Goal: Book appointment/travel/reservation

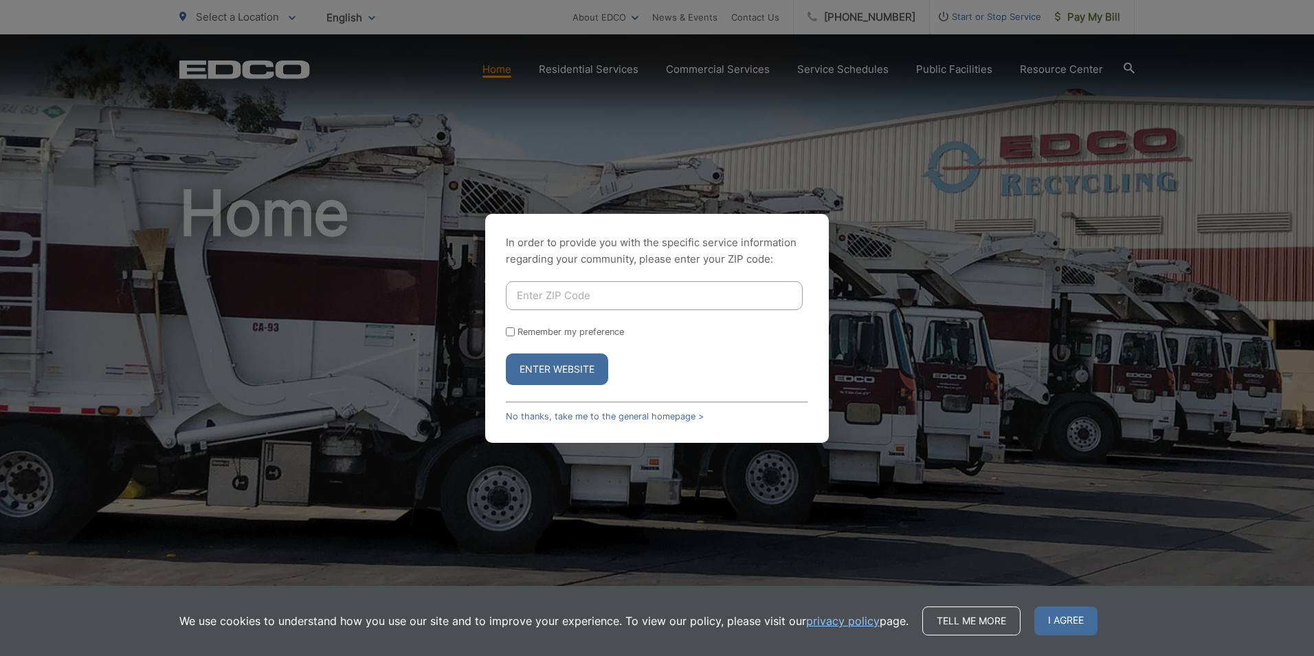
click at [552, 289] on input "Enter ZIP Code" at bounding box center [654, 295] width 297 height 29
type input "92021"
click at [513, 333] on input "Remember my preference" at bounding box center [510, 331] width 9 height 9
checkbox input "true"
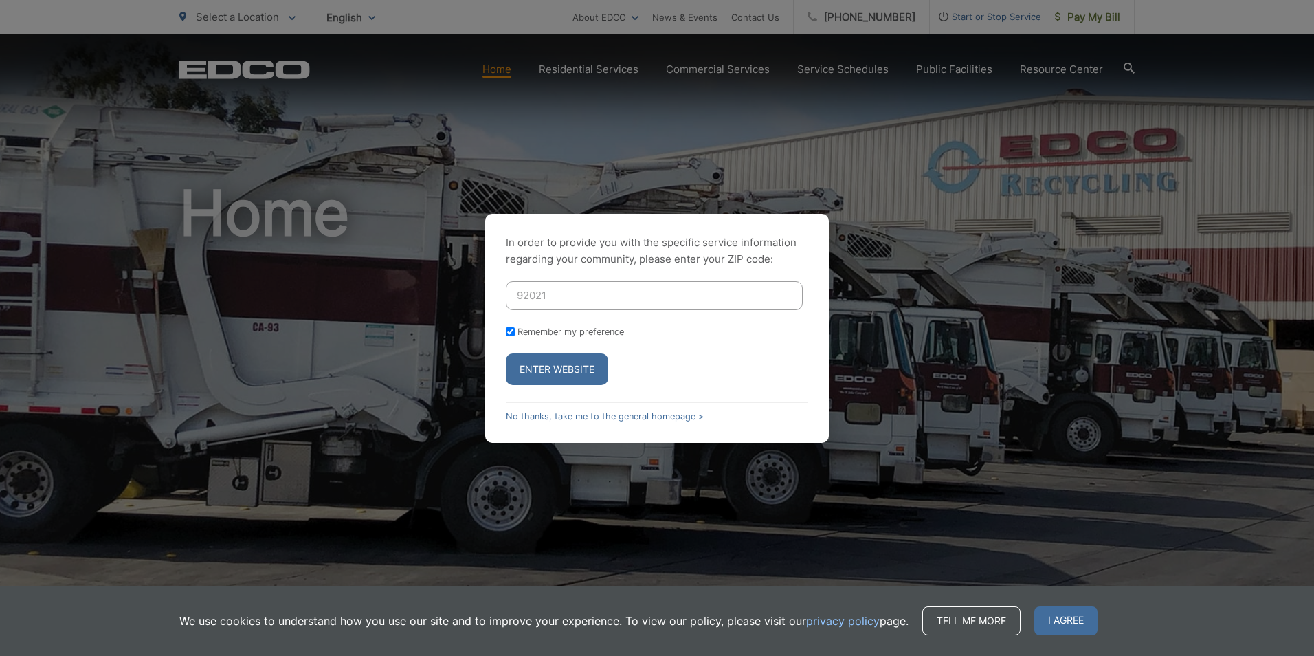
click at [546, 365] on button "Enter Website" at bounding box center [557, 369] width 102 height 32
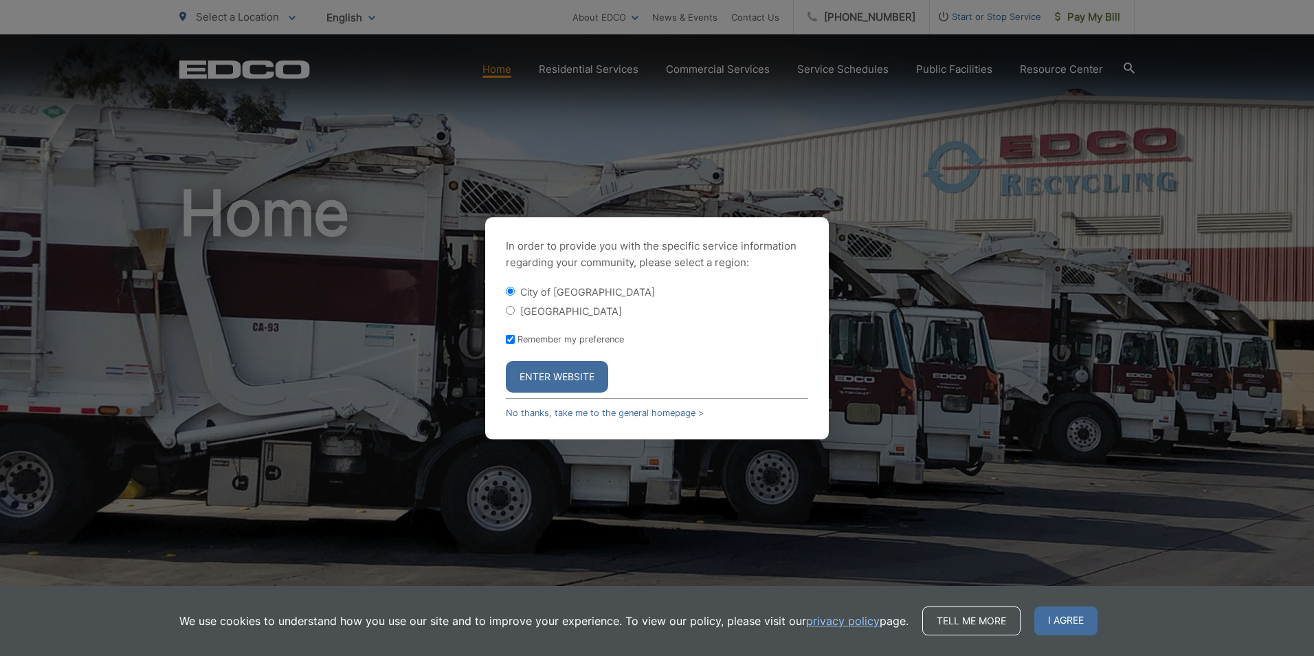
click at [558, 373] on button "Enter Website" at bounding box center [557, 377] width 102 height 32
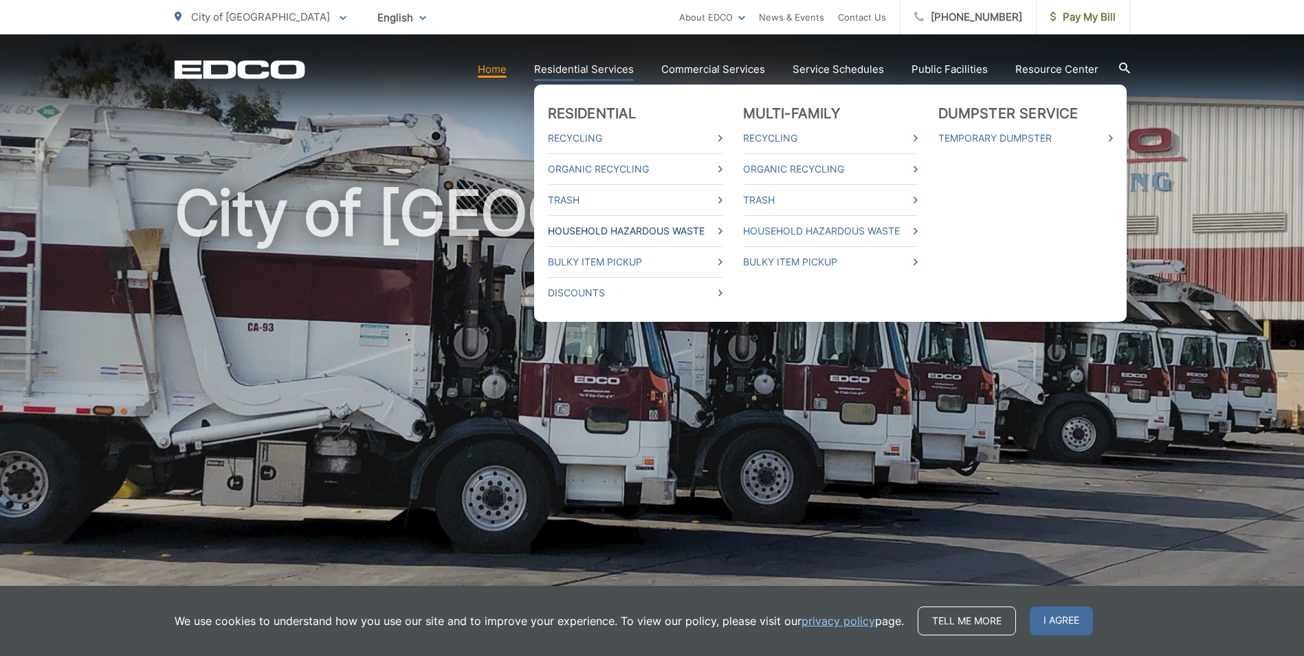
click at [624, 234] on link "Household Hazardous Waste" at bounding box center [635, 231] width 175 height 16
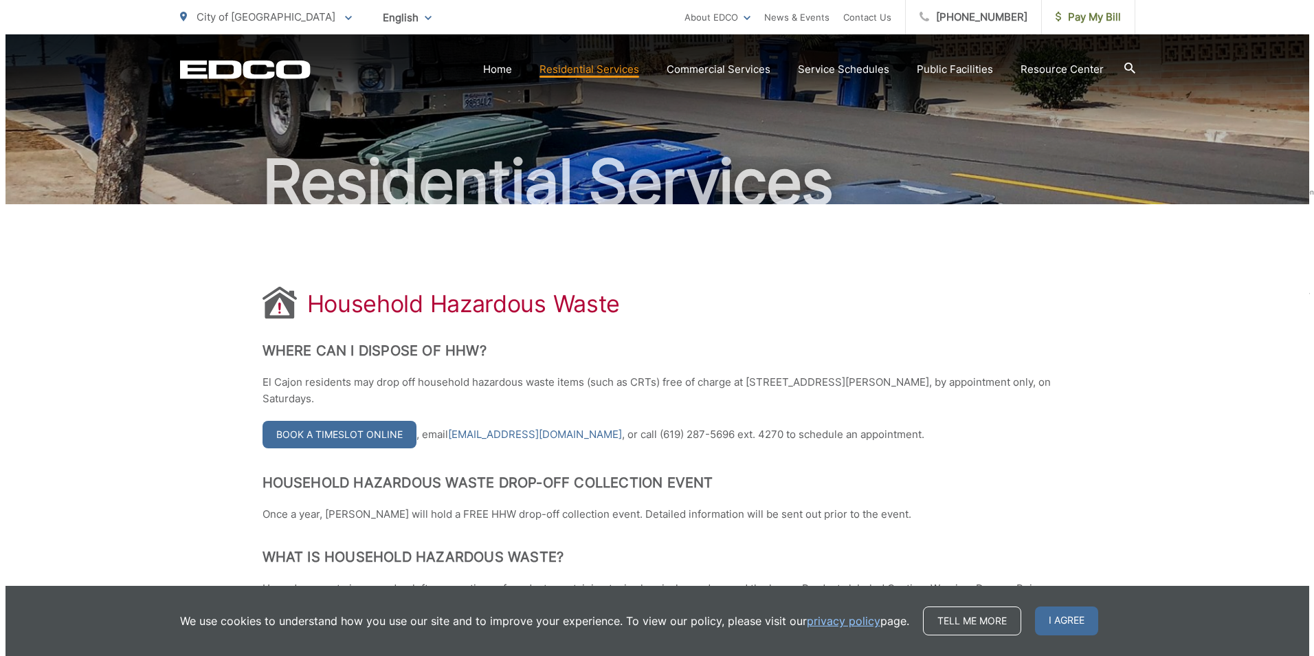
scroll to position [137, 0]
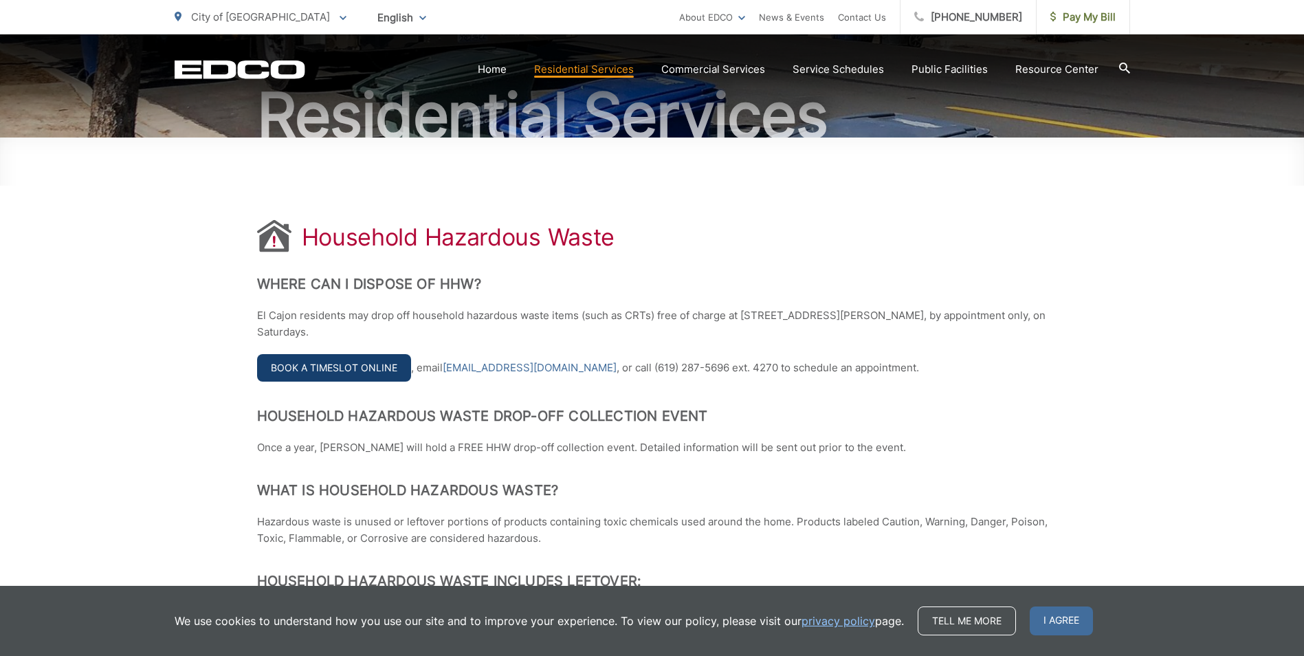
click at [379, 373] on link "Book a Timeslot Online" at bounding box center [334, 367] width 154 height 27
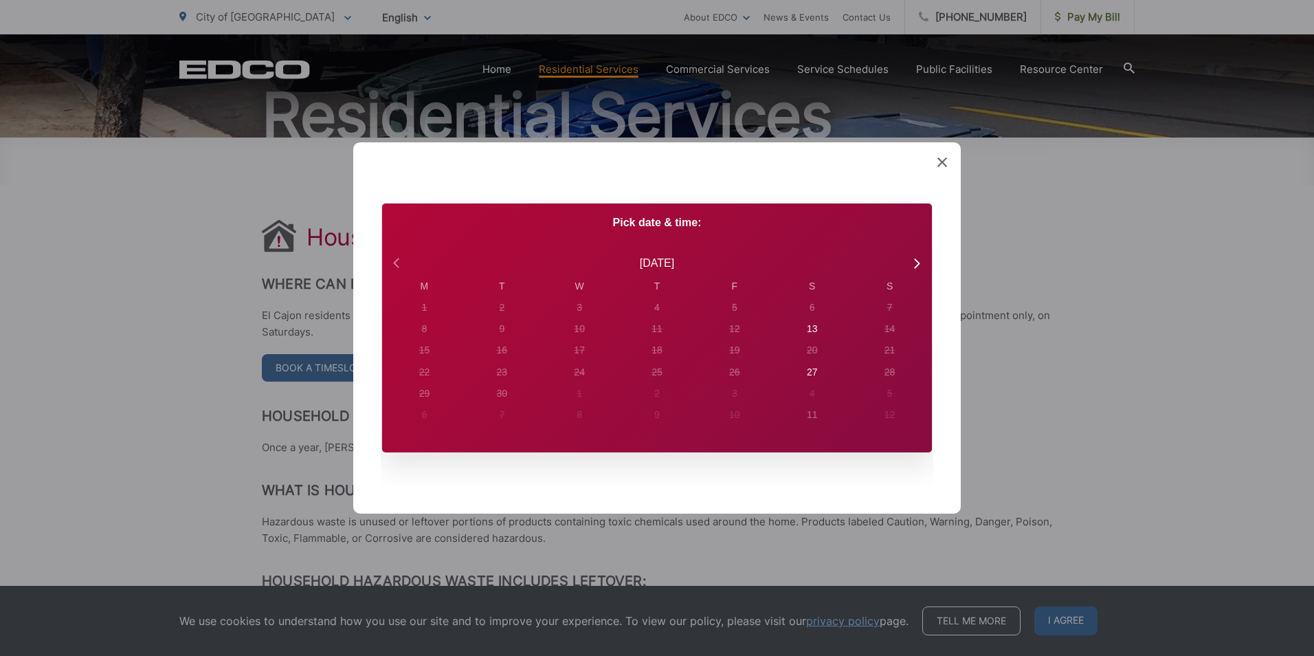
click at [396, 258] on icon at bounding box center [398, 263] width 18 height 18
click at [430, 315] on div "24" at bounding box center [424, 307] width 11 height 14
click at [917, 262] on icon at bounding box center [916, 263] width 18 height 18
click at [434, 317] on div "13" at bounding box center [423, 307] width 19 height 19
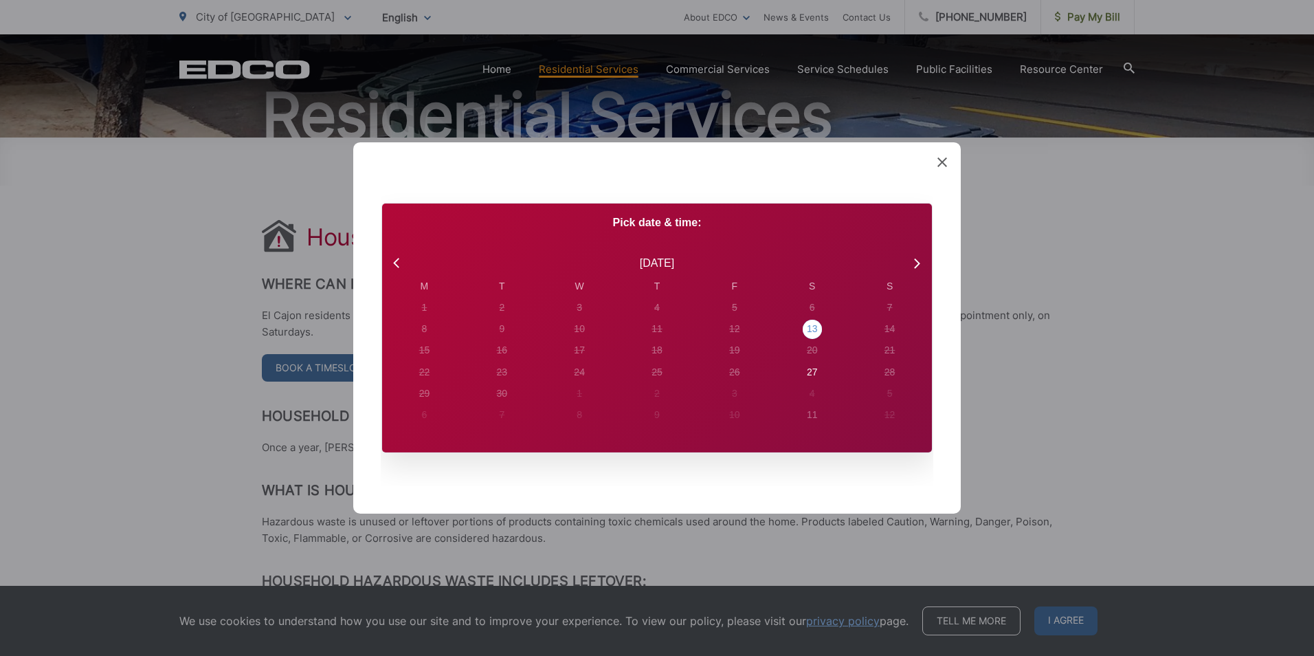
radio input "true"
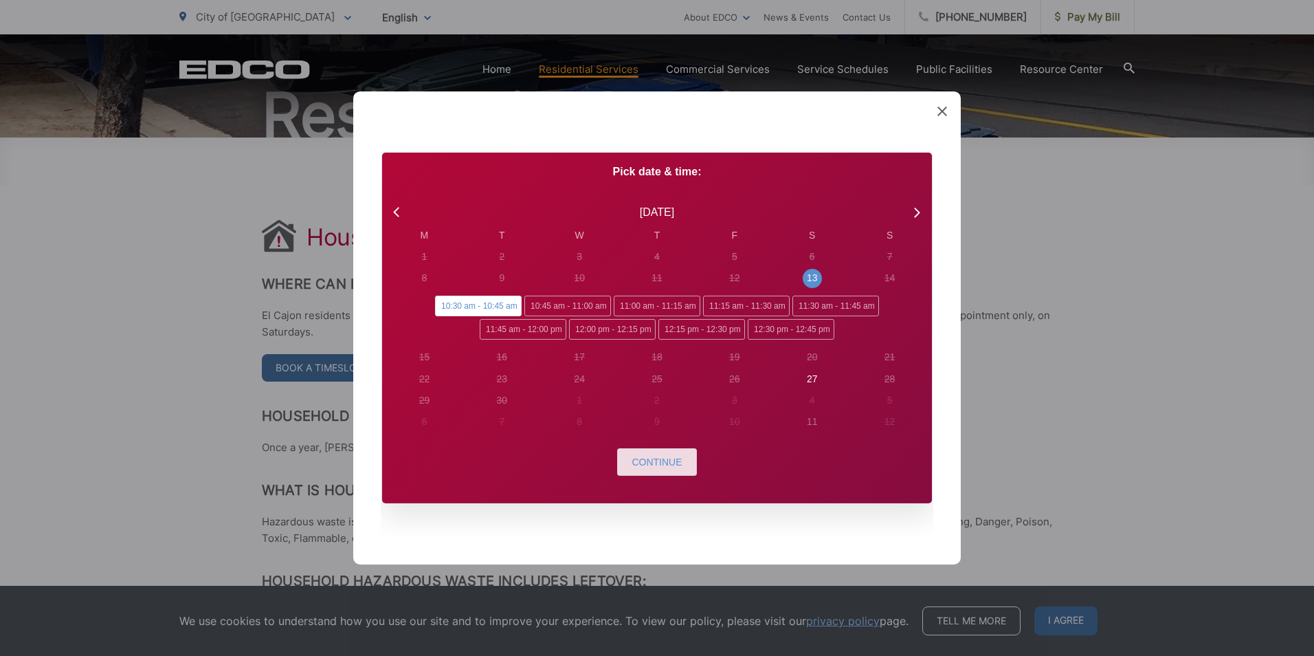
click at [655, 458] on span "Continue" at bounding box center [657, 461] width 50 height 11
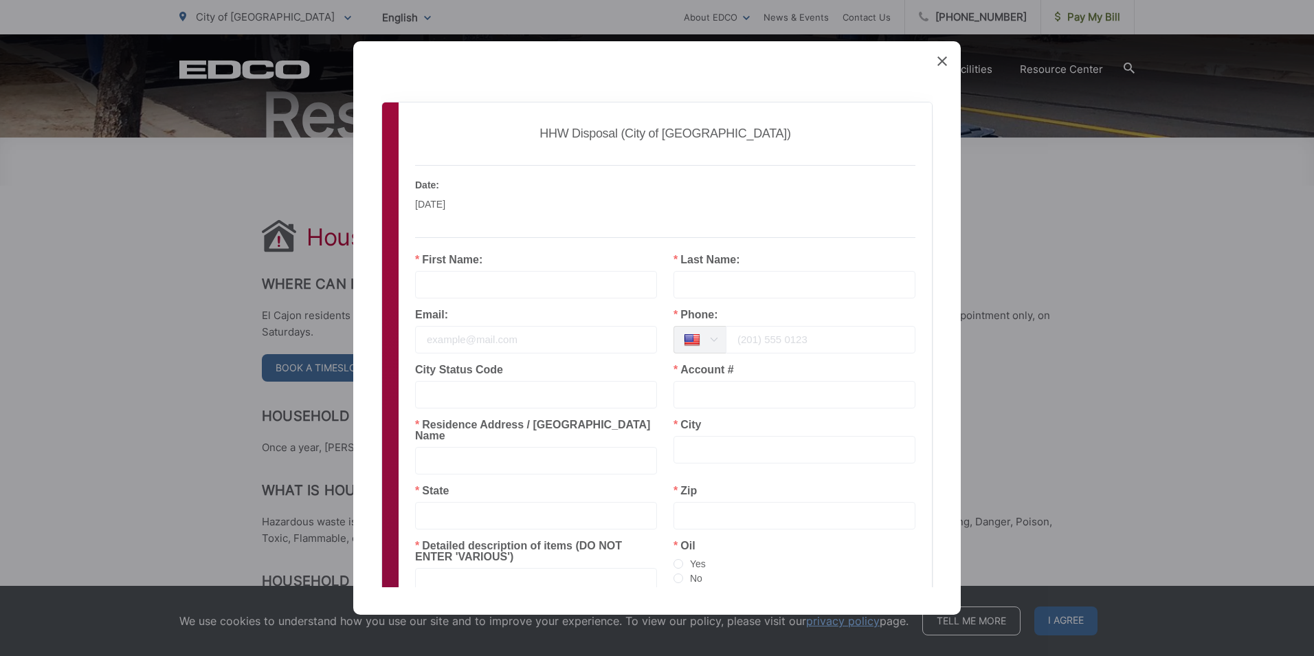
click at [489, 258] on div "First Name:" at bounding box center [536, 276] width 242 height 44
click at [532, 264] on div "First Name:" at bounding box center [536, 276] width 242 height 44
click at [427, 287] on input "text" at bounding box center [536, 284] width 242 height 27
type input "Paulette"
type input "Brown"
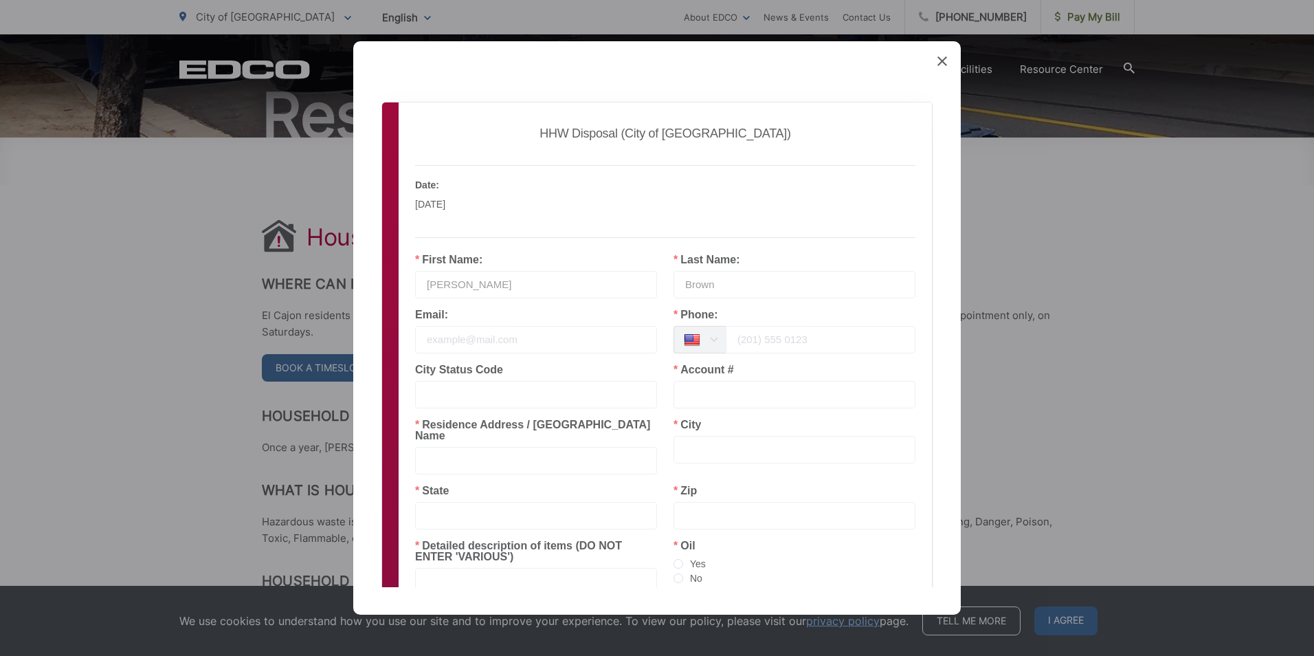
type input "paulette18_92021@yahoo.com"
type input "El Cajon"
type input "CA"
type input "92021-4816"
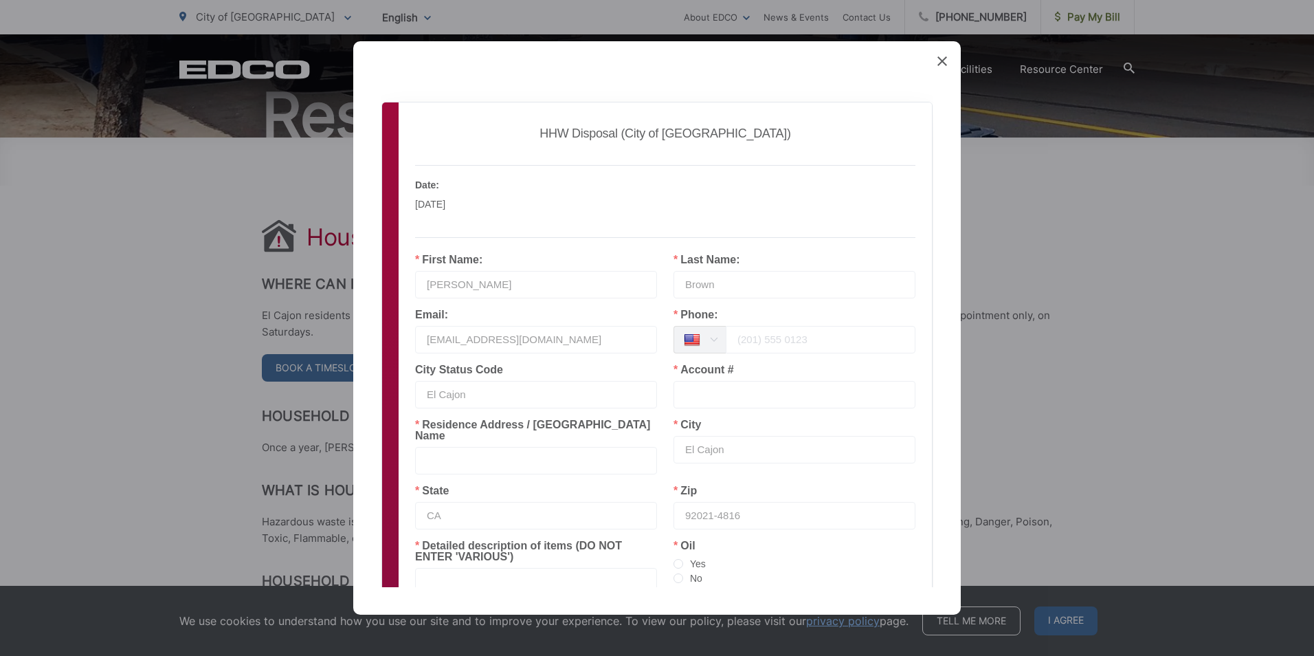
click at [757, 343] on input "tel" at bounding box center [821, 339] width 190 height 27
type input "6199805331"
click at [675, 573] on span at bounding box center [678, 578] width 10 height 10
click at [675, 573] on input "No" at bounding box center [678, 578] width 10 height 11
radio input "true"
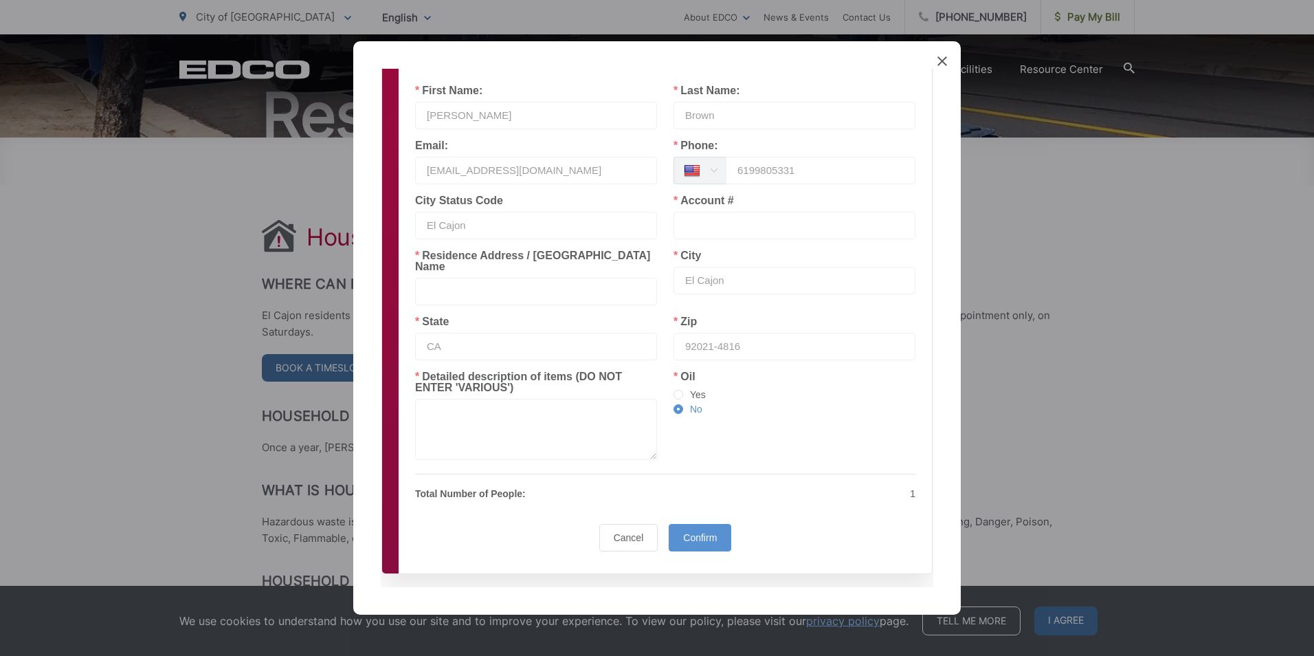
scroll to position [178, 0]
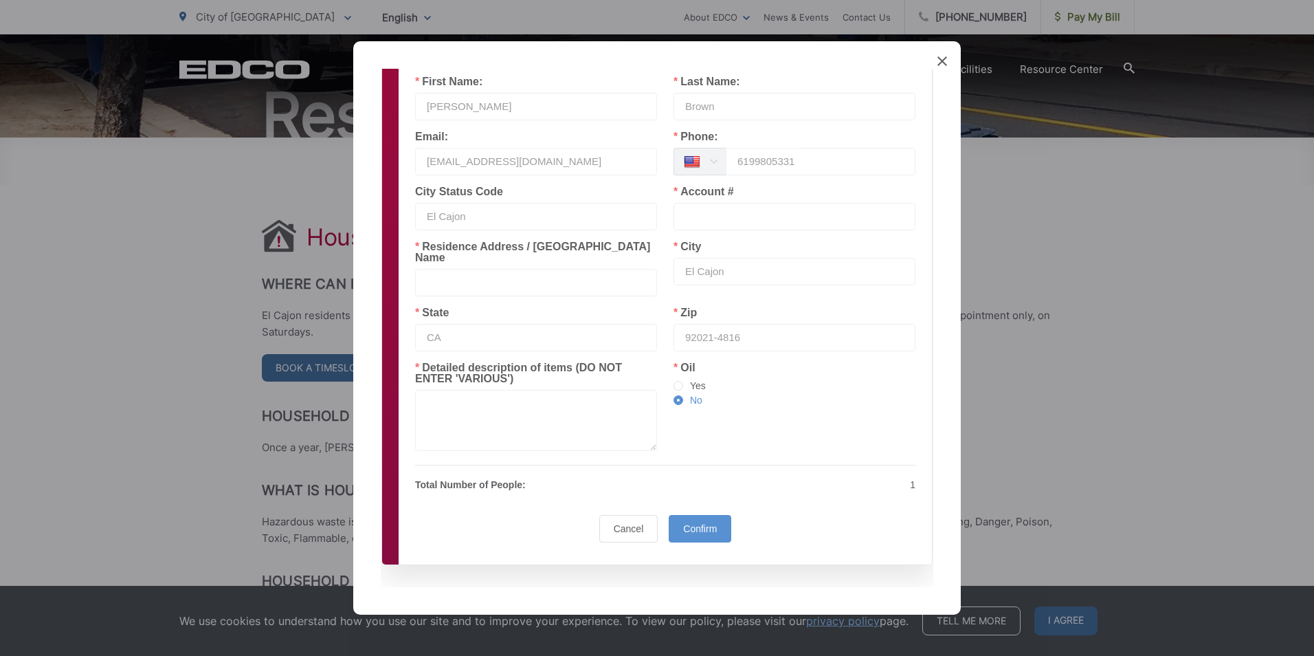
click at [739, 212] on input "text" at bounding box center [794, 216] width 242 height 27
type input "16L2 606934"
click at [447, 392] on textarea at bounding box center [536, 420] width 242 height 61
type textarea "old paint"
click at [483, 515] on div "Cancel Confirm Confirm" at bounding box center [665, 531] width 511 height 33
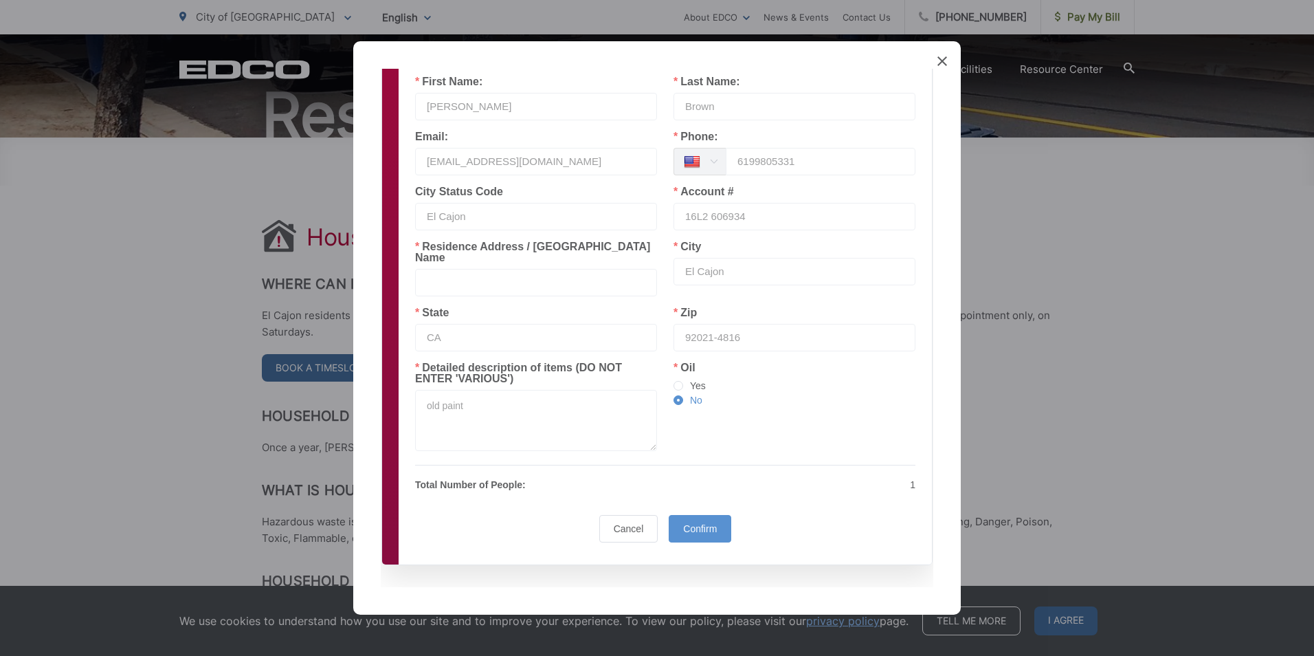
click at [555, 476] on p "Total Number of People:" at bounding box center [536, 484] width 242 height 16
click at [459, 269] on input "text" at bounding box center [536, 282] width 242 height 27
type input "1155 Naranca Ave"
click at [697, 522] on div "Confirm" at bounding box center [700, 528] width 63 height 27
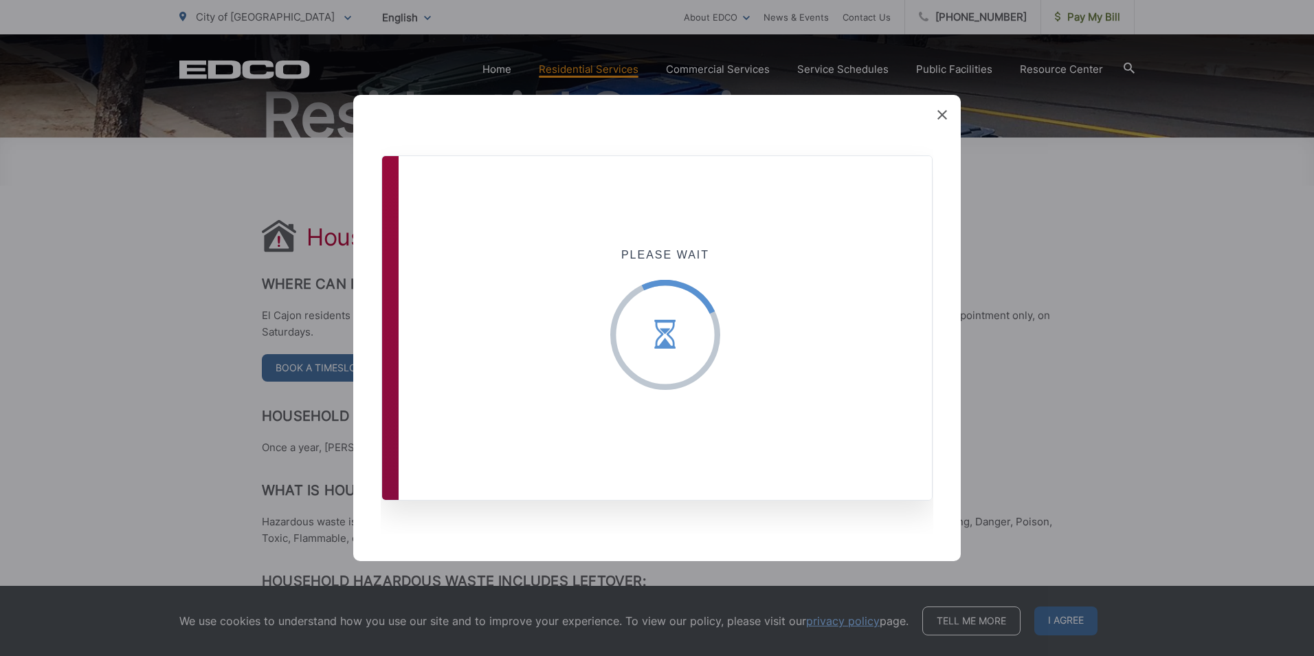
scroll to position [0, 0]
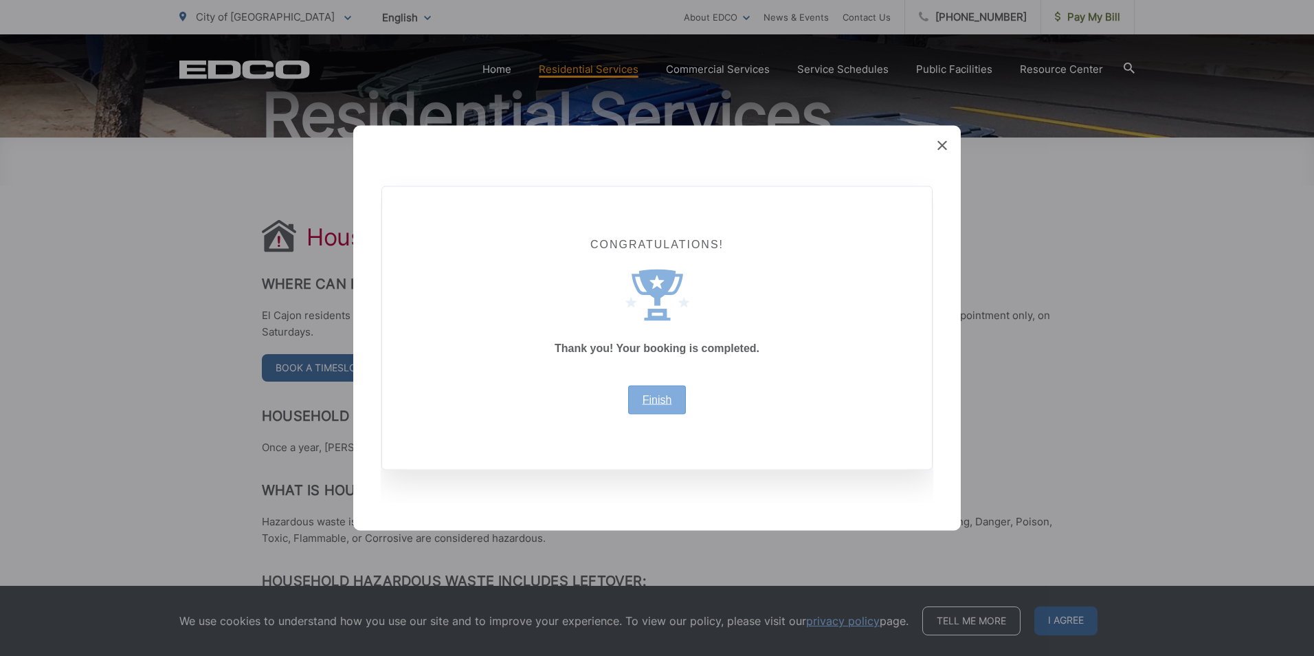
click at [657, 398] on link "Finish" at bounding box center [657, 399] width 30 height 11
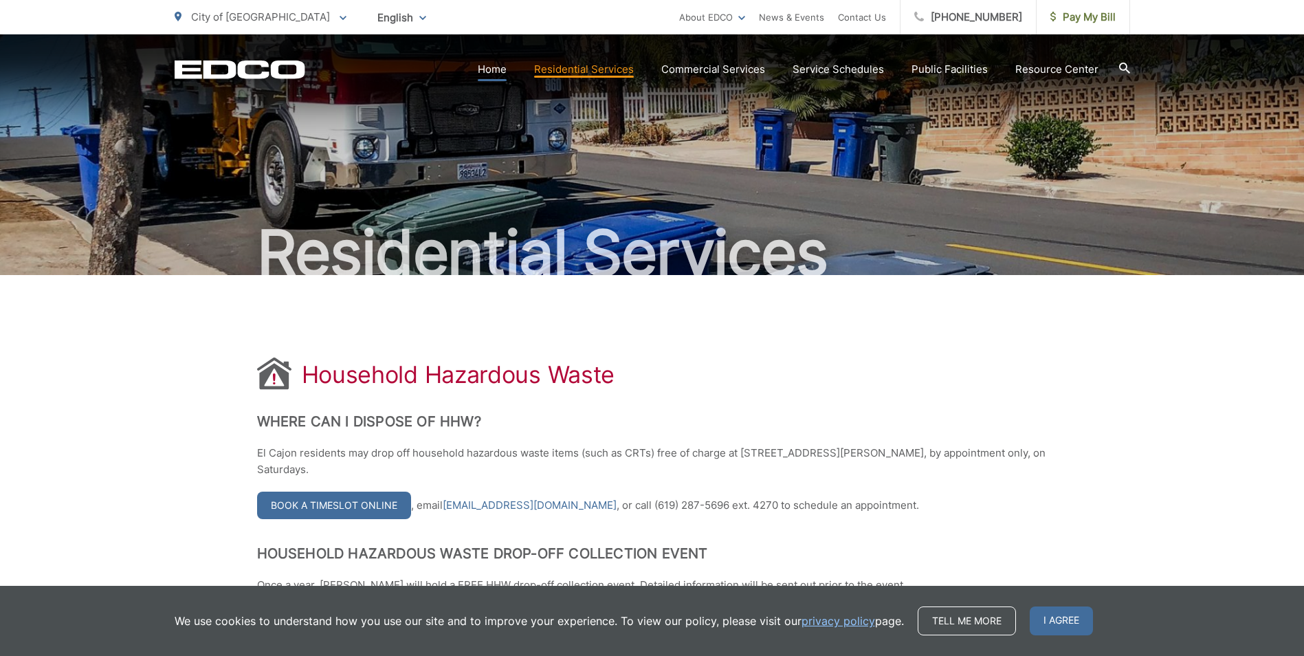
click at [495, 73] on link "Home" at bounding box center [492, 69] width 29 height 16
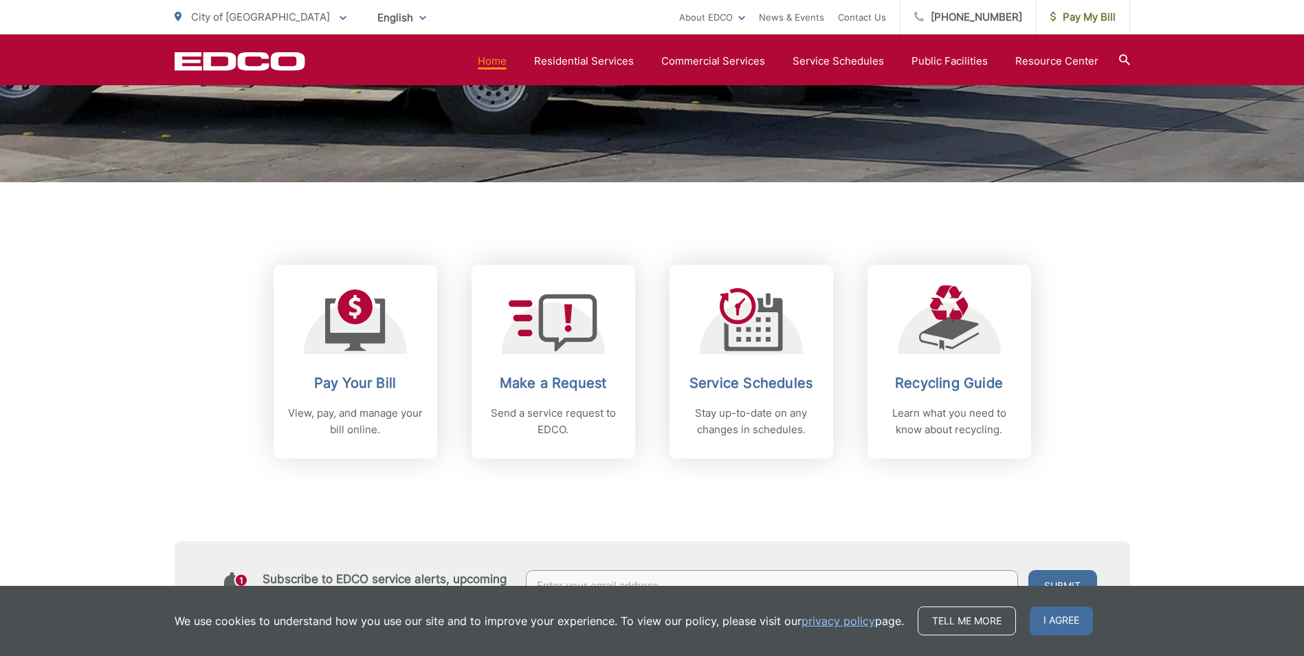
scroll to position [550, 0]
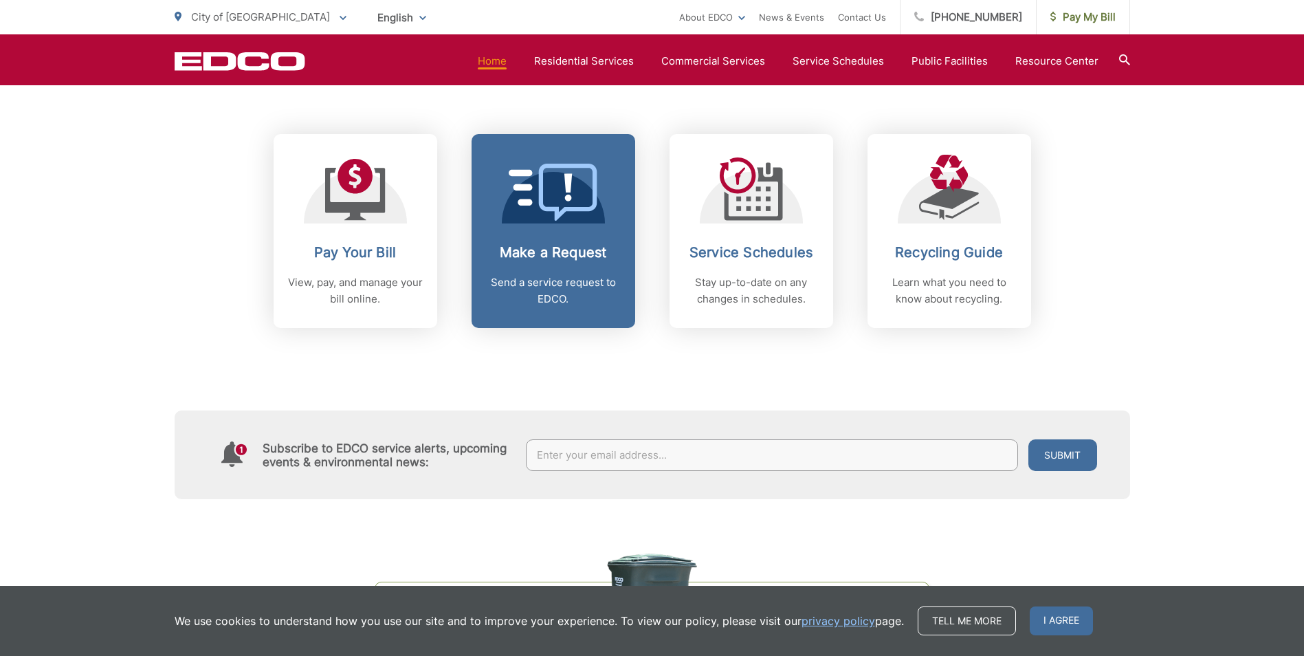
click at [528, 226] on link "Make a Request Send a service request to EDCO." at bounding box center [553, 231] width 164 height 194
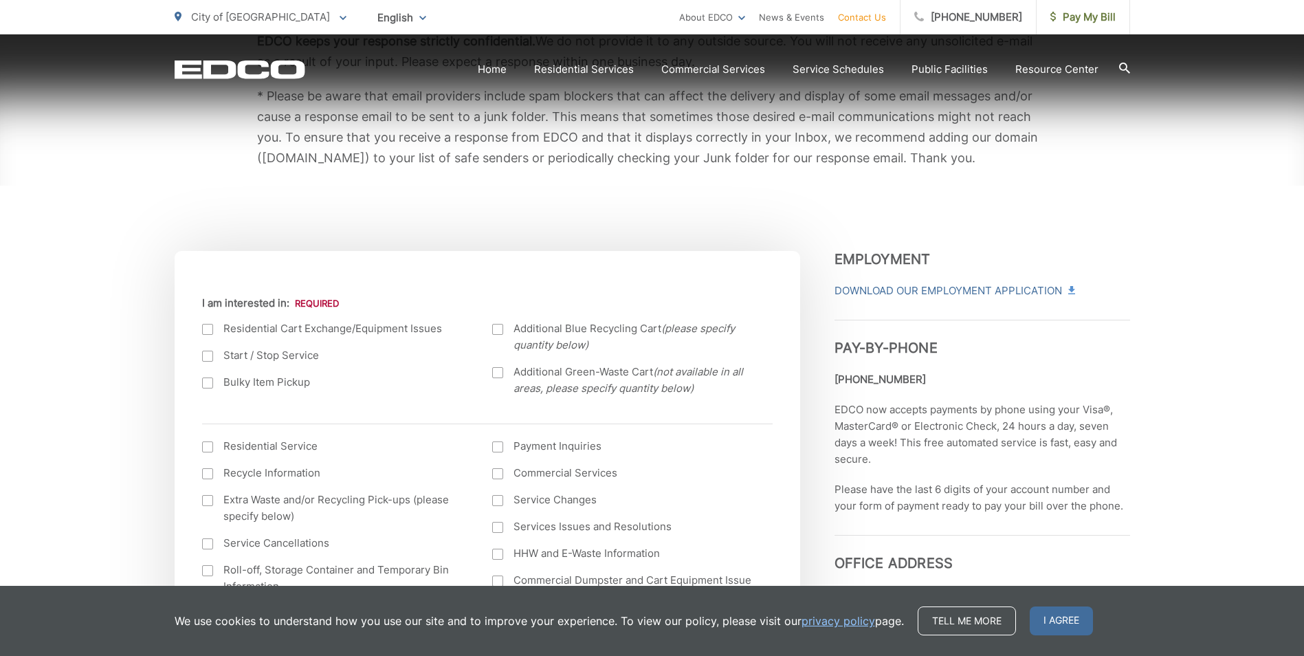
scroll to position [412, 0]
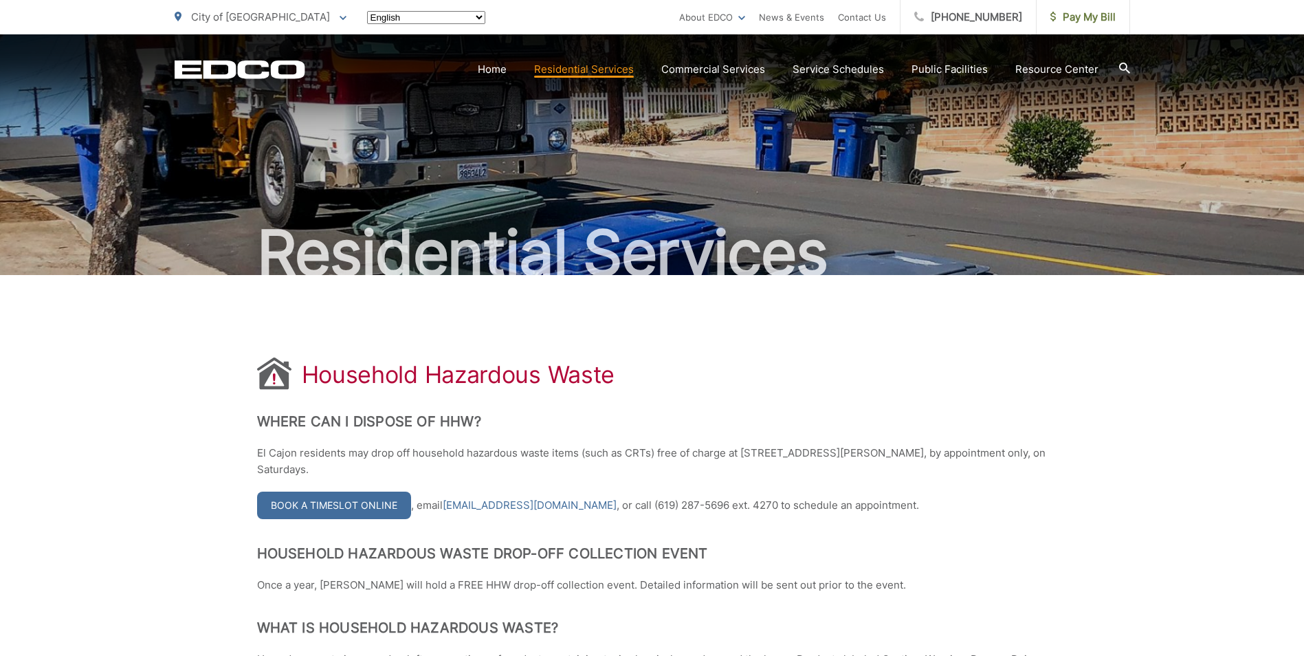
scroll to position [137, 0]
